Goal: Find specific page/section: Find specific page/section

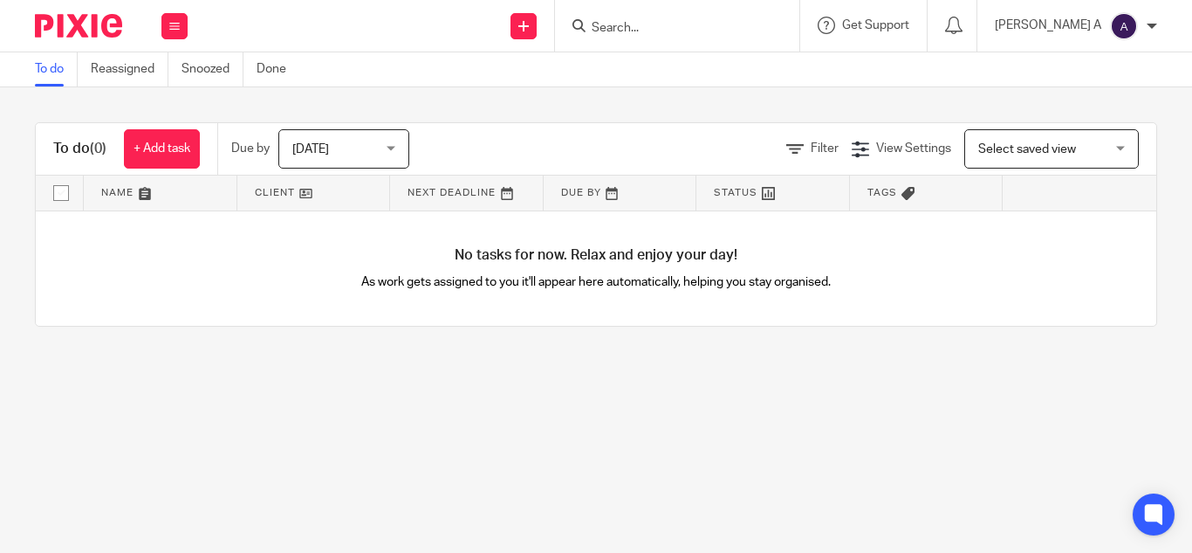
click at [683, 28] on input "Search" at bounding box center [668, 29] width 157 height 16
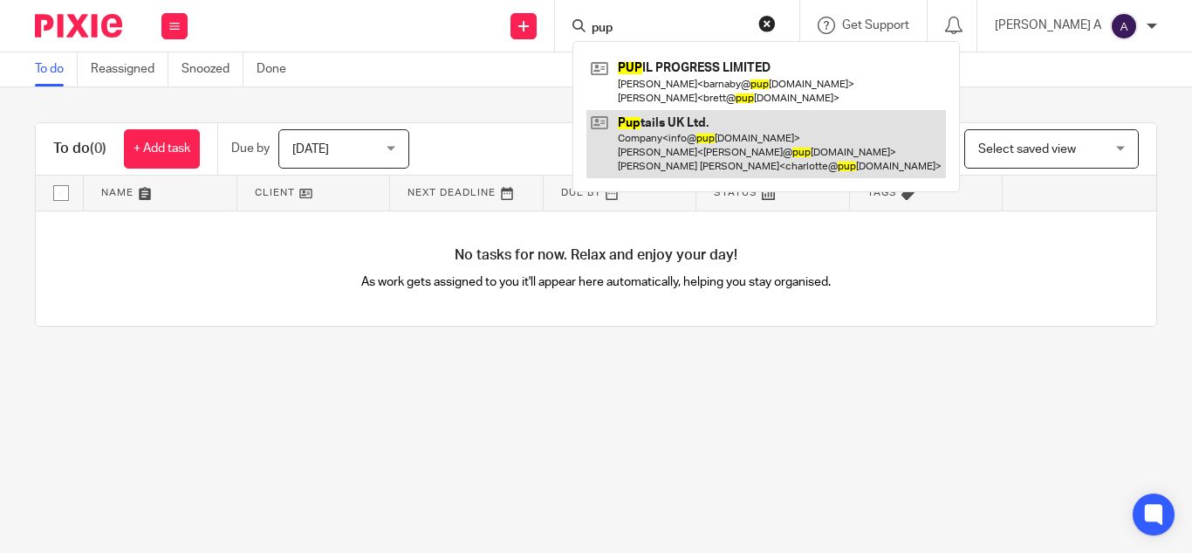
type input "pup"
click at [753, 142] on link at bounding box center [767, 144] width 360 height 69
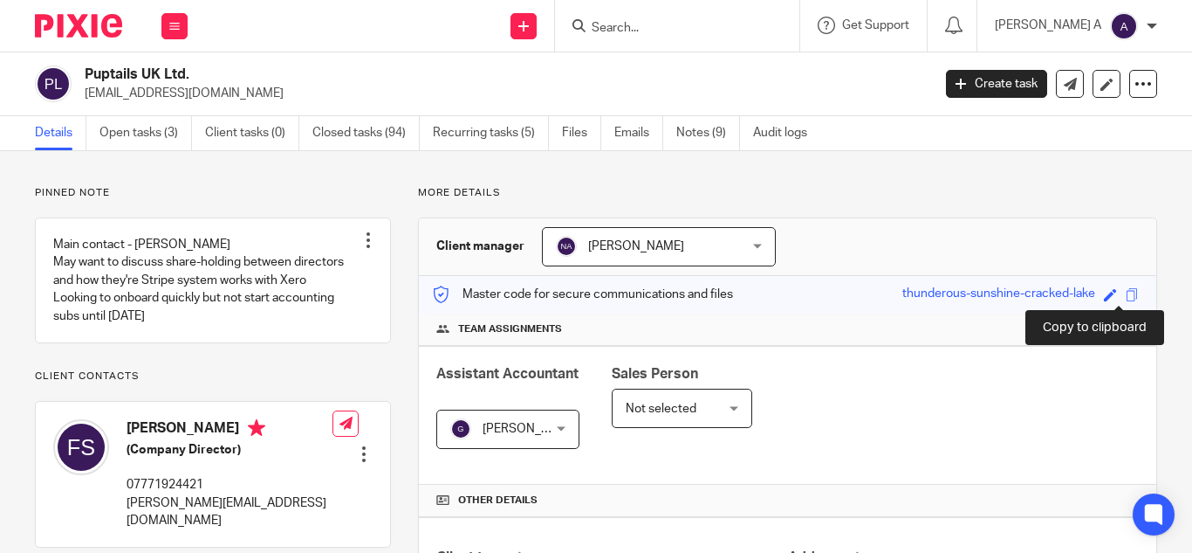
click at [1126, 297] on span at bounding box center [1132, 294] width 13 height 13
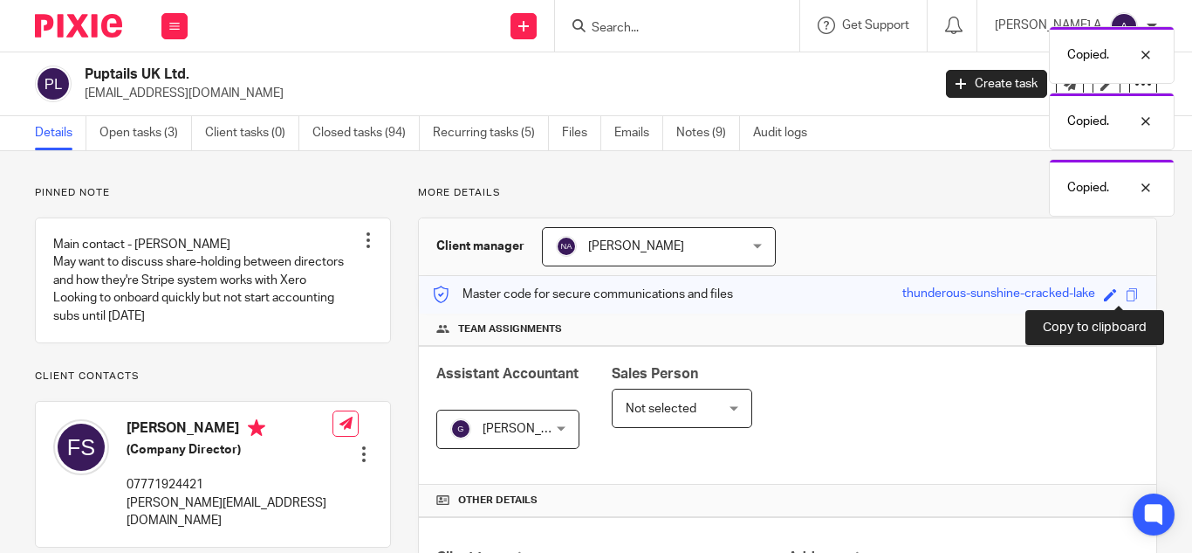
click at [1126, 298] on span at bounding box center [1132, 294] width 13 height 13
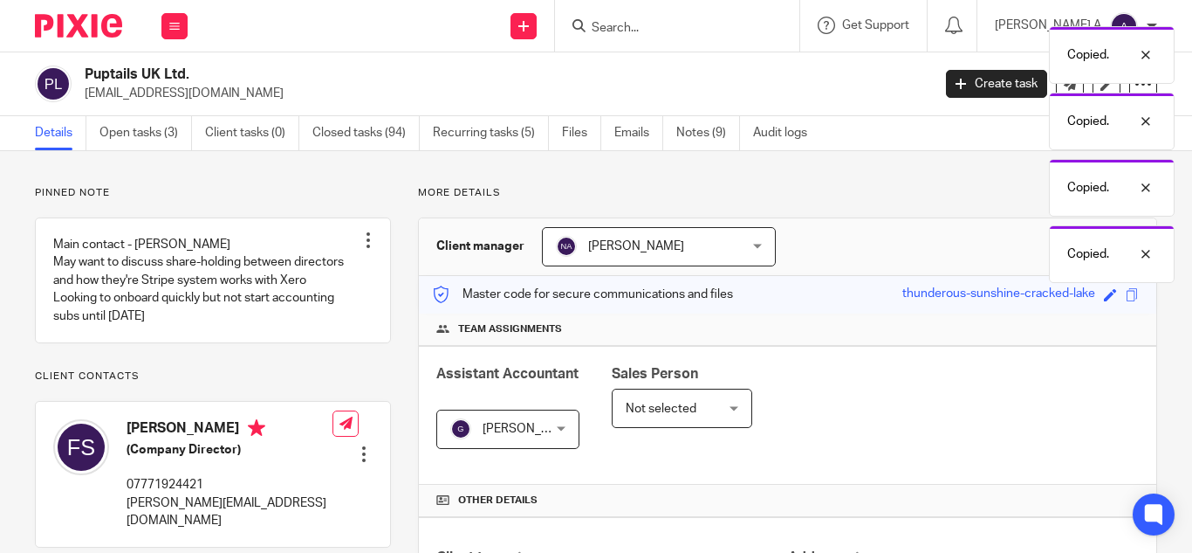
click at [1117, 298] on div "Copied." at bounding box center [1175, 321] width 126 height 58
